Goal: Task Accomplishment & Management: Manage account settings

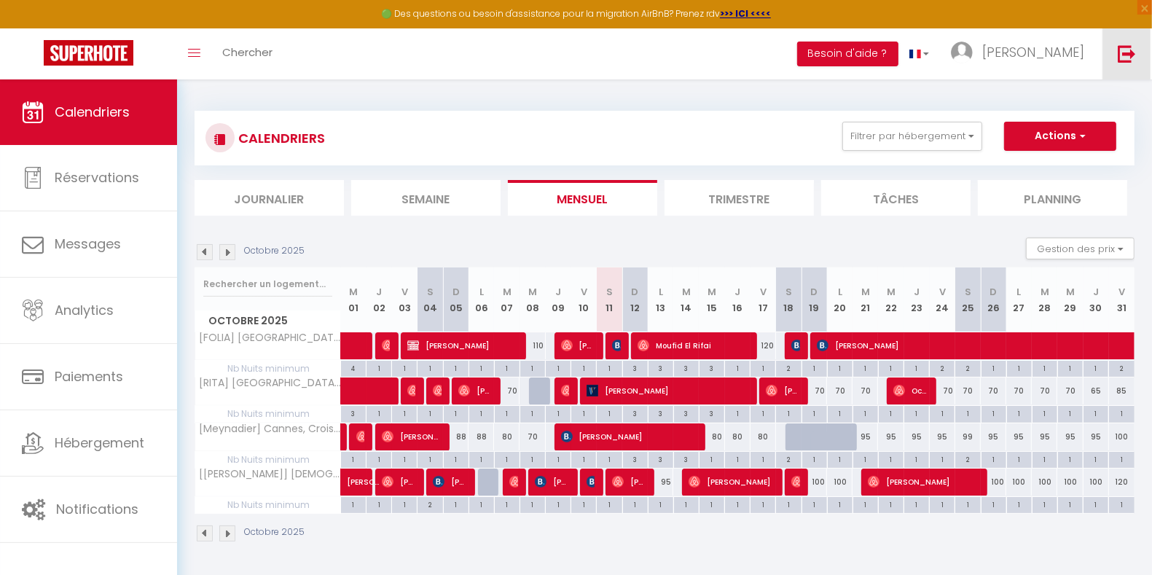
click at [1123, 50] on img at bounding box center [1127, 53] width 18 height 18
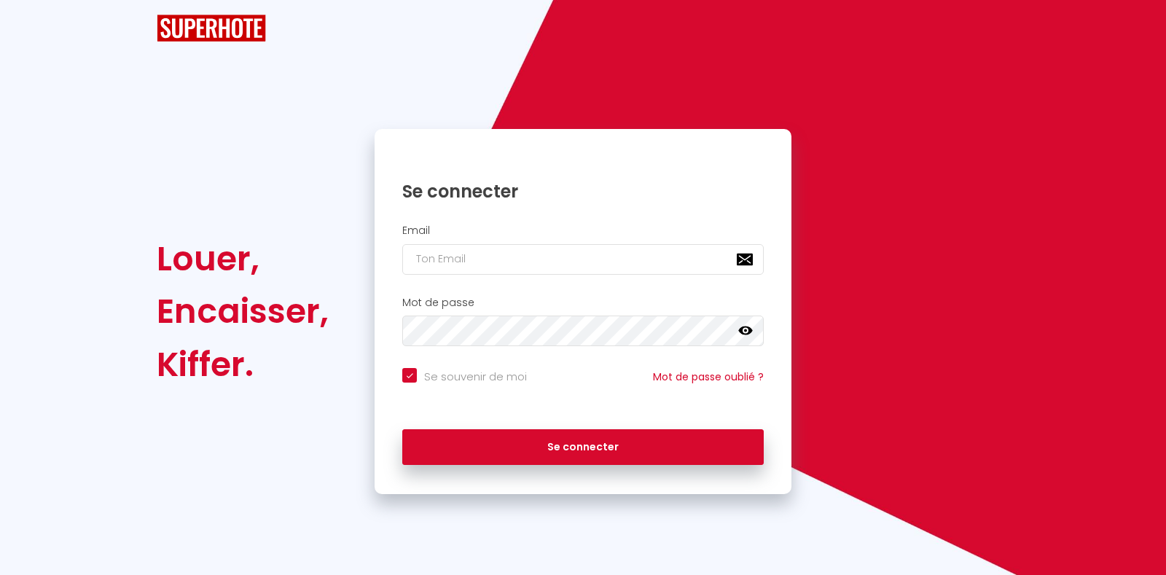
checkbox input "true"
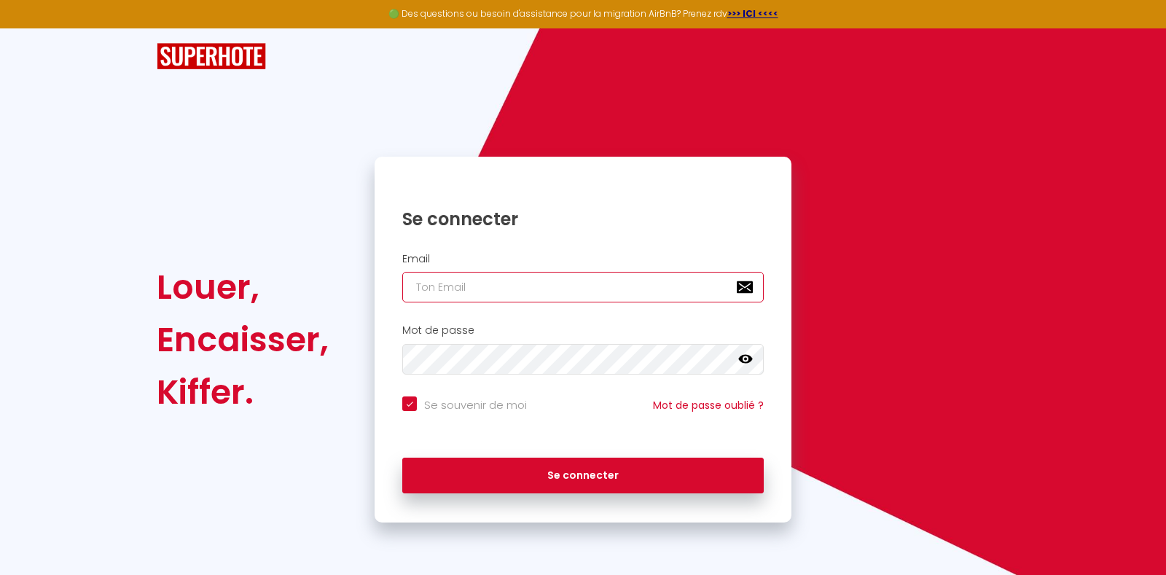
type input "[EMAIL_ADDRESS][DOMAIN_NAME]"
checkbox input "true"
drag, startPoint x: 607, startPoint y: 275, endPoint x: 375, endPoint y: 277, distance: 231.7
click at [375, 277] on div "Email [EMAIL_ADDRESS][DOMAIN_NAME]" at bounding box center [582, 278] width 417 height 50
type input "C"
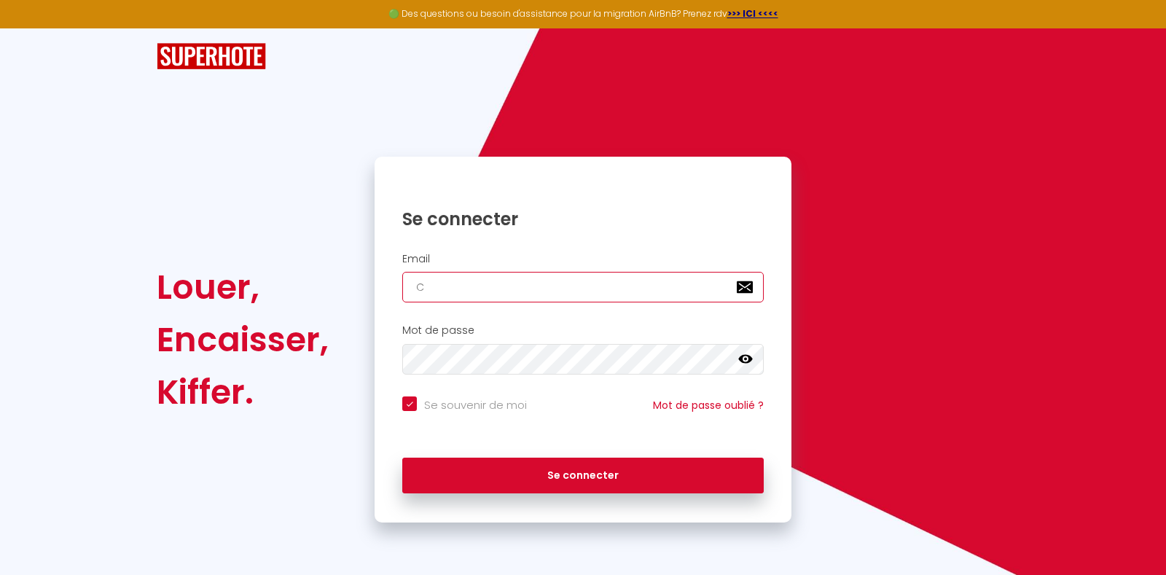
checkbox input "true"
type input "CO"
checkbox input "true"
type input "[EMAIL_ADDRESS][DOMAIN_NAME]"
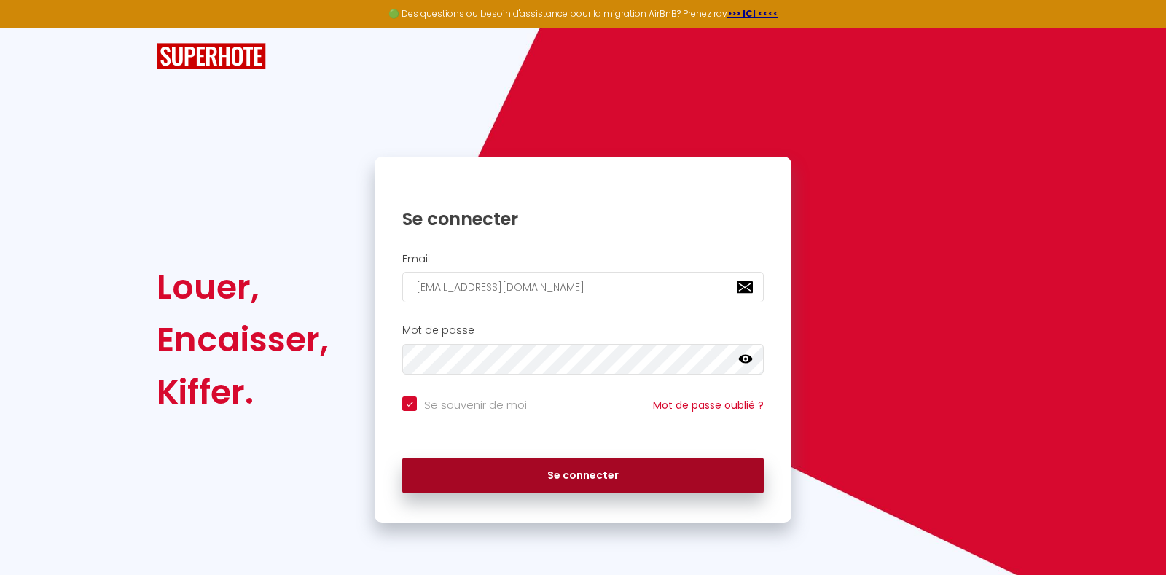
click at [563, 476] on button "Se connecter" at bounding box center [582, 476] width 361 height 36
checkbox input "true"
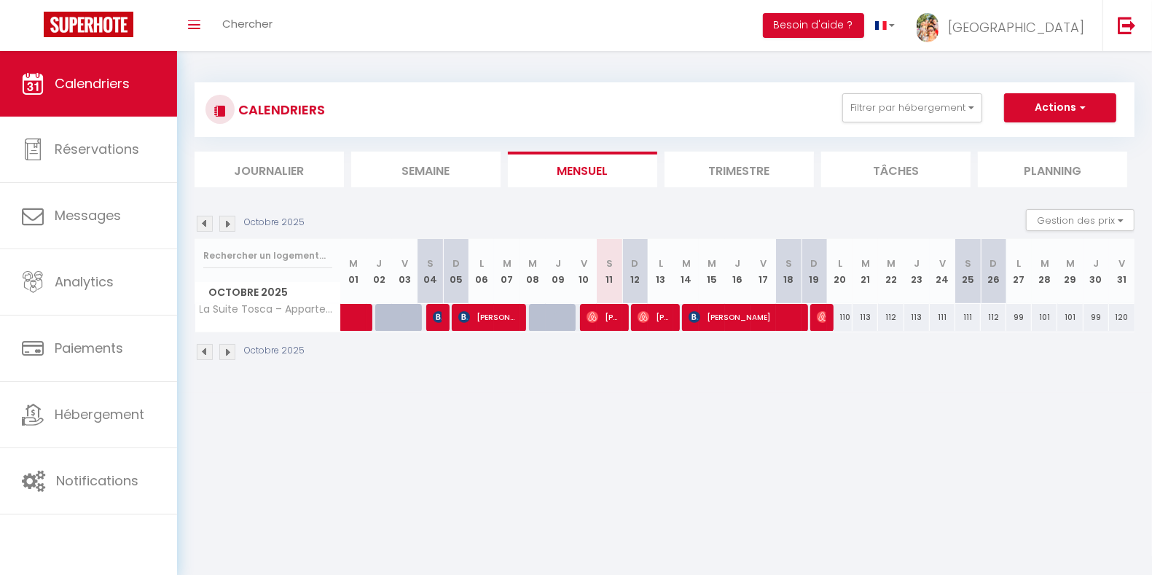
click at [229, 227] on img at bounding box center [227, 224] width 16 height 16
